Goal: Transaction & Acquisition: Purchase product/service

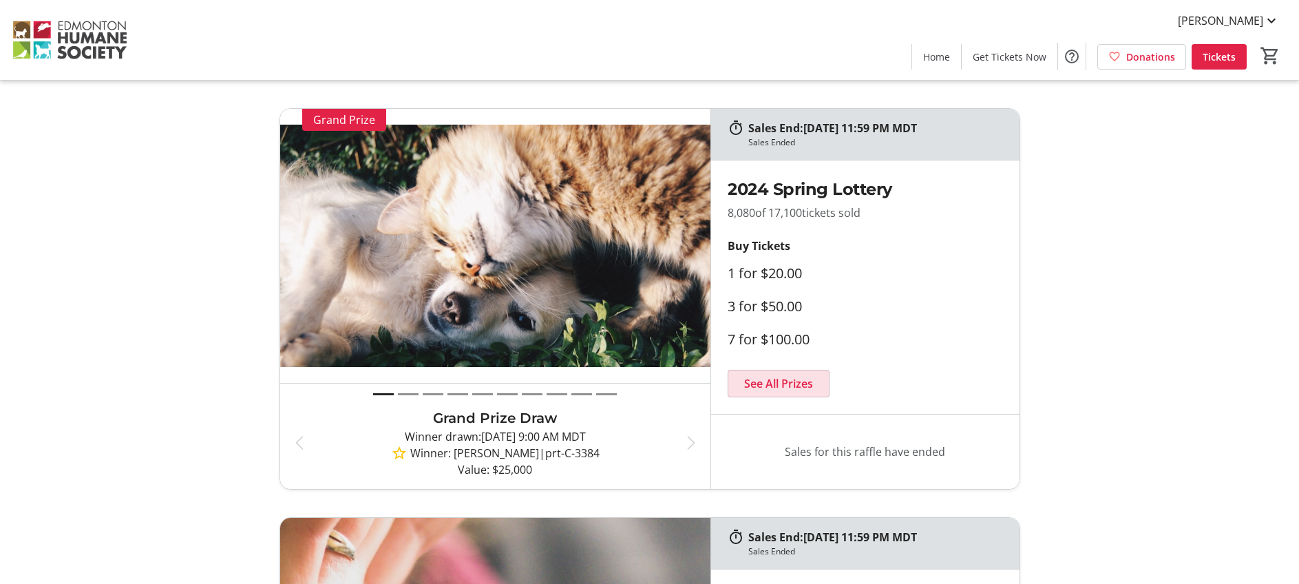
click at [777, 381] on span "See All Prizes" at bounding box center [778, 383] width 69 height 17
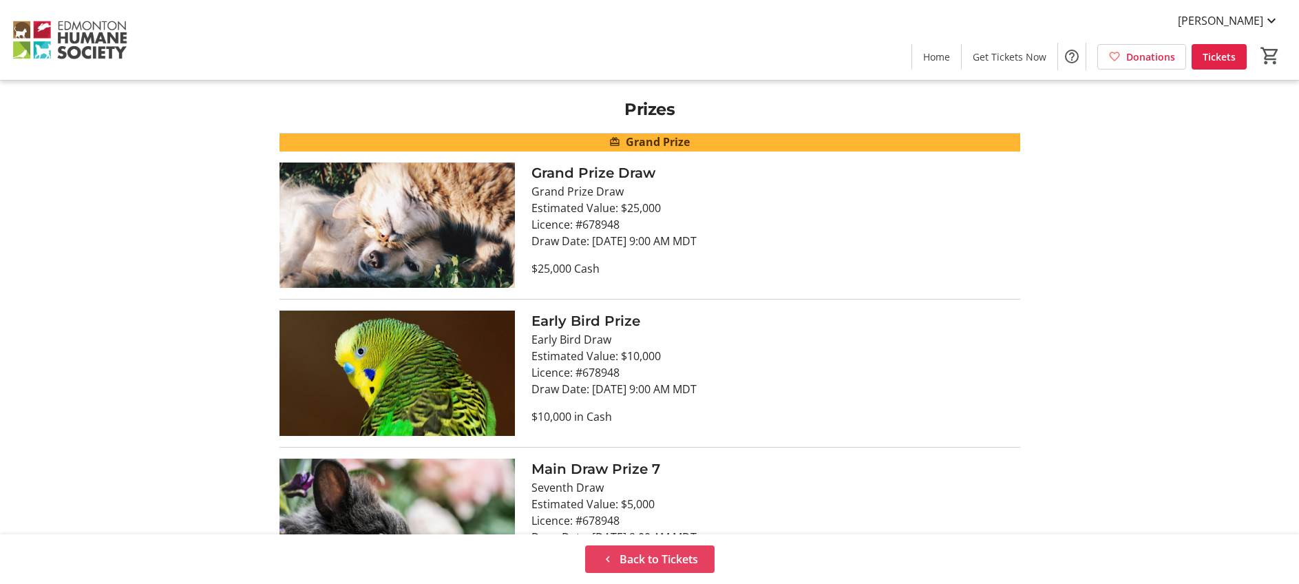
click at [657, 555] on span "Back to Tickets" at bounding box center [659, 559] width 78 height 17
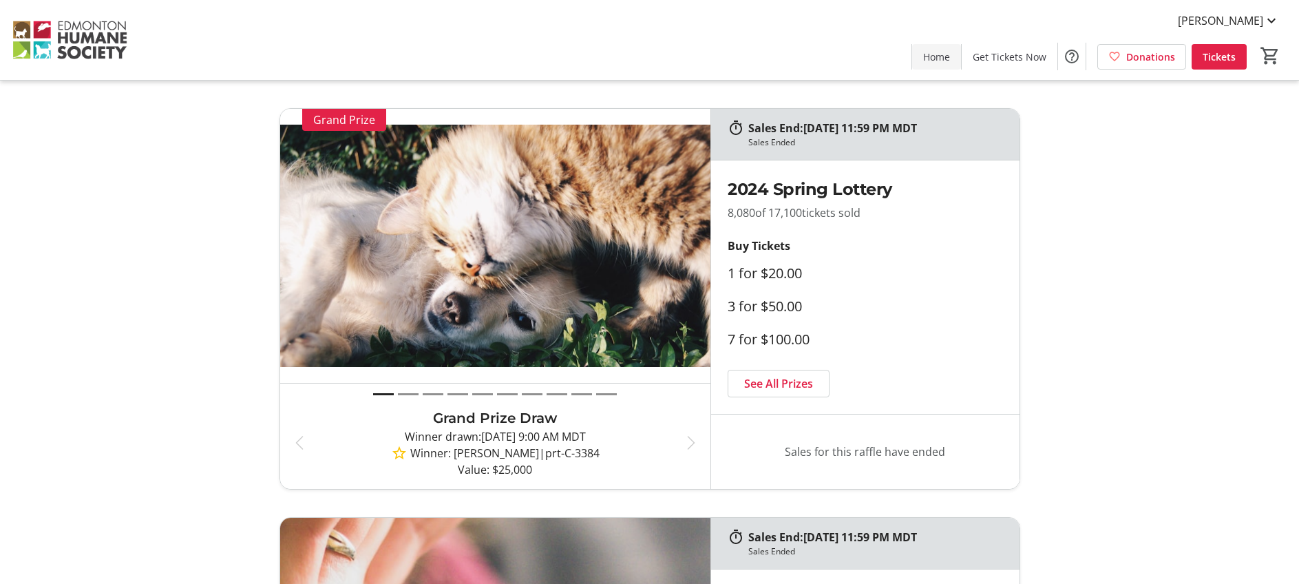
click at [941, 57] on span "Home" at bounding box center [936, 57] width 27 height 14
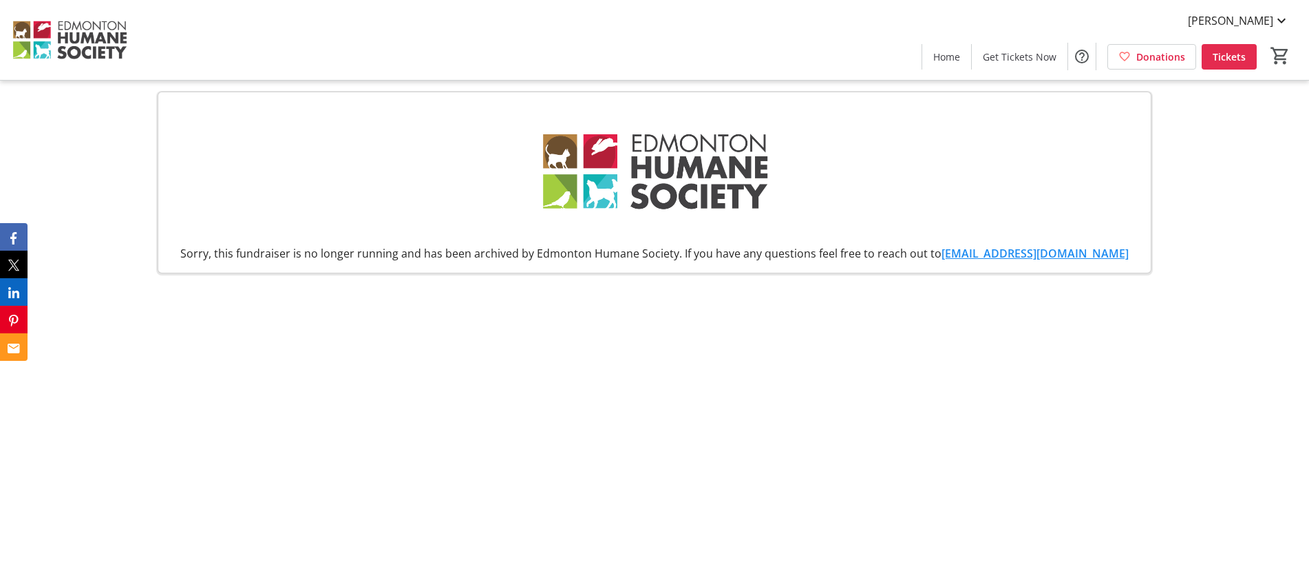
click at [1232, 55] on span "Tickets" at bounding box center [1229, 57] width 33 height 14
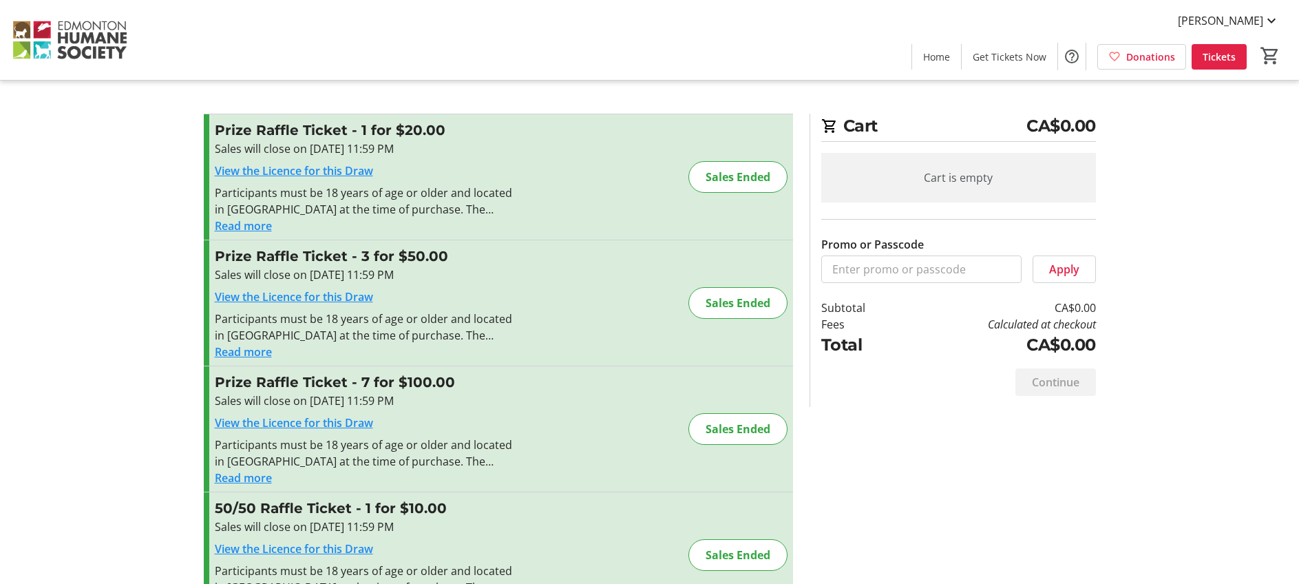
click at [254, 227] on button "Read more" at bounding box center [243, 226] width 57 height 17
